Goal: Task Accomplishment & Management: Manage account settings

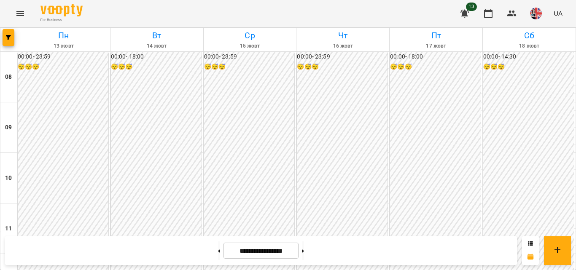
scroll to position [478, 0]
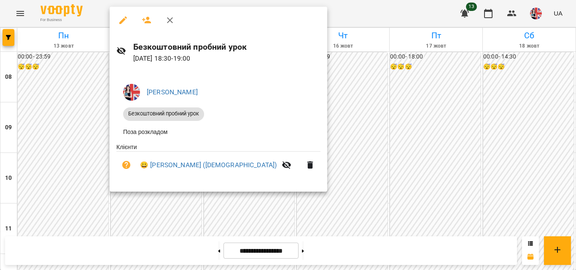
click at [81, 192] on div at bounding box center [288, 135] width 576 height 270
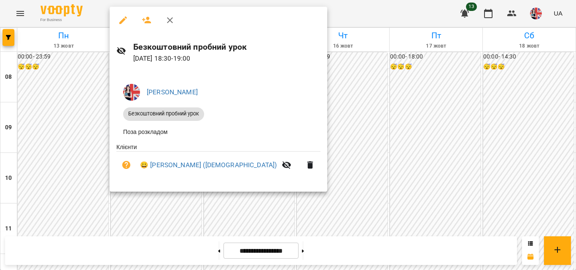
click at [411, 14] on div at bounding box center [288, 135] width 576 height 270
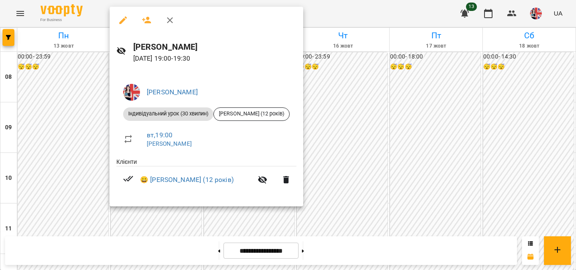
click at [184, 113] on span "Індивідуальний урок (30 хвилин)" at bounding box center [168, 114] width 90 height 8
click at [169, 22] on icon "button" at bounding box center [170, 20] width 6 height 6
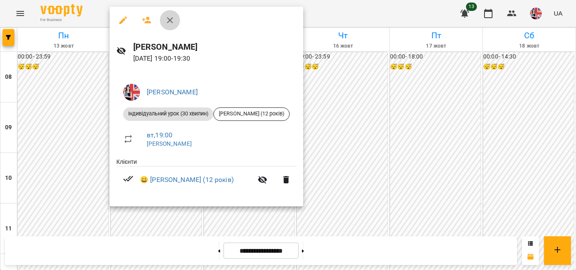
click at [168, 21] on icon "button" at bounding box center [170, 20] width 10 height 10
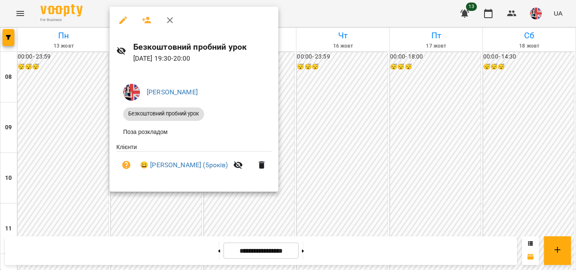
click at [209, 23] on div at bounding box center [194, 20] width 169 height 27
click at [171, 22] on icon "button" at bounding box center [170, 20] width 6 height 6
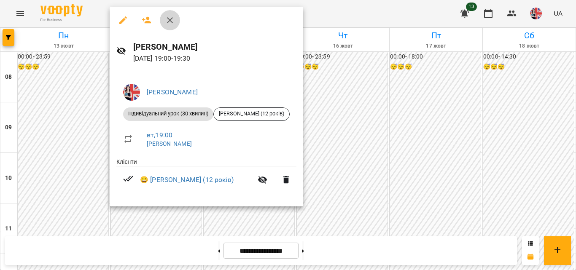
click at [172, 22] on icon "button" at bounding box center [170, 20] width 10 height 10
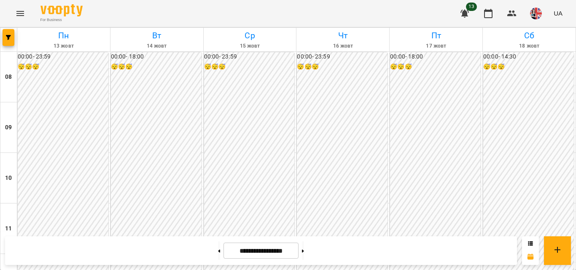
scroll to position [470, 0]
